Goal: Information Seeking & Learning: Learn about a topic

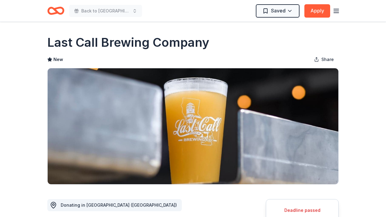
click at [336, 11] on line "button" at bounding box center [336, 11] width 5 height 0
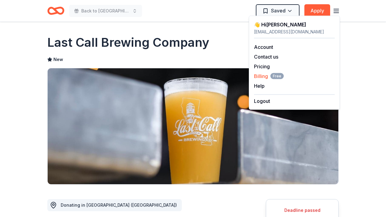
click at [266, 75] on span "Billing Free" at bounding box center [269, 76] width 30 height 7
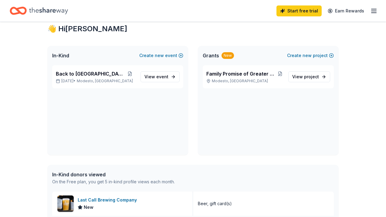
scroll to position [18, 0]
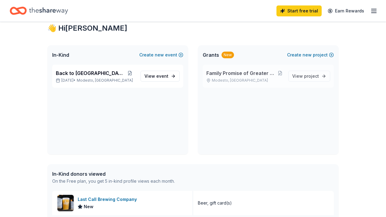
click at [261, 78] on p "Modesto, CA" at bounding box center [245, 80] width 77 height 5
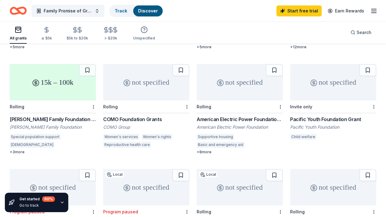
scroll to position [360, 0]
click at [67, 115] on div "[PERSON_NAME] Family Foundation Grants" at bounding box center [53, 118] width 86 height 7
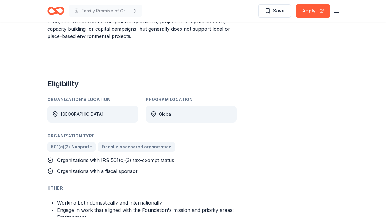
scroll to position [318, 0]
